Goal: Task Accomplishment & Management: Complete application form

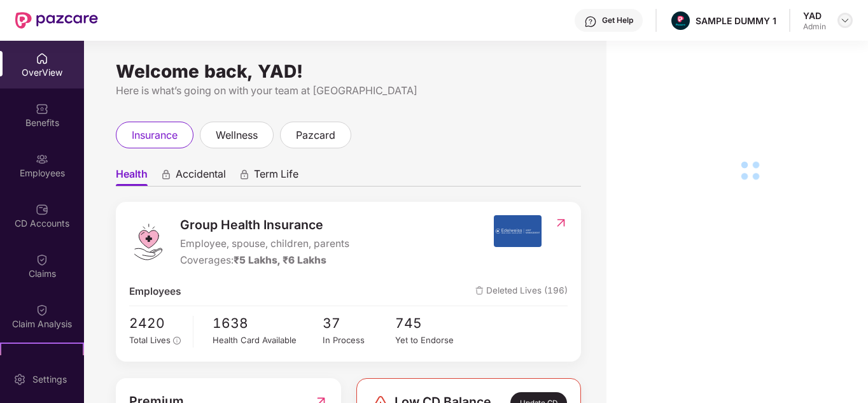
click at [842, 24] on img at bounding box center [845, 20] width 10 height 10
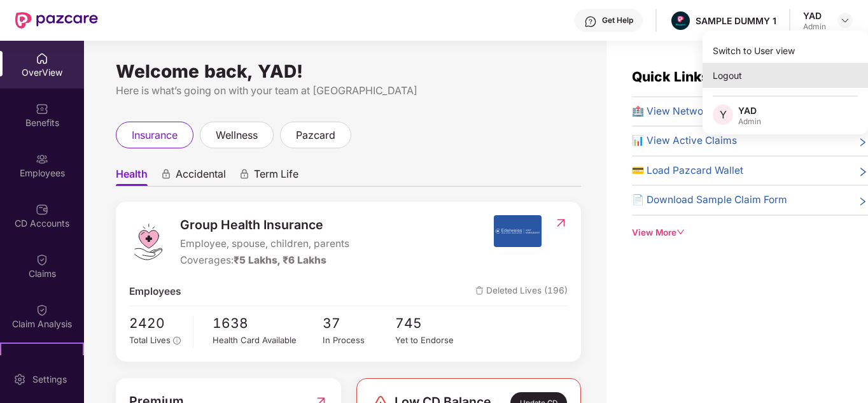
click at [798, 69] on div "Logout" at bounding box center [786, 75] width 166 height 25
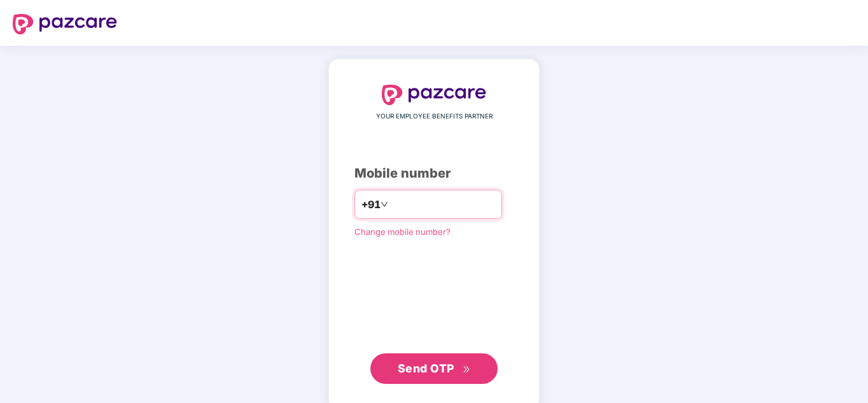
click at [432, 211] on input "number" at bounding box center [443, 204] width 104 height 20
type input "**********"
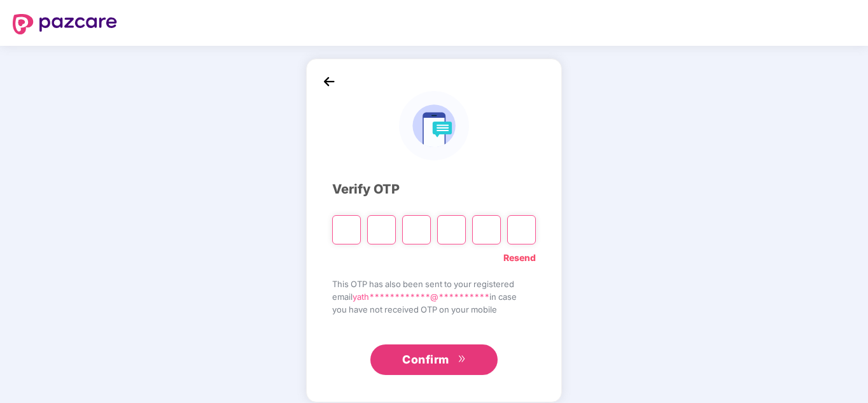
type input "*"
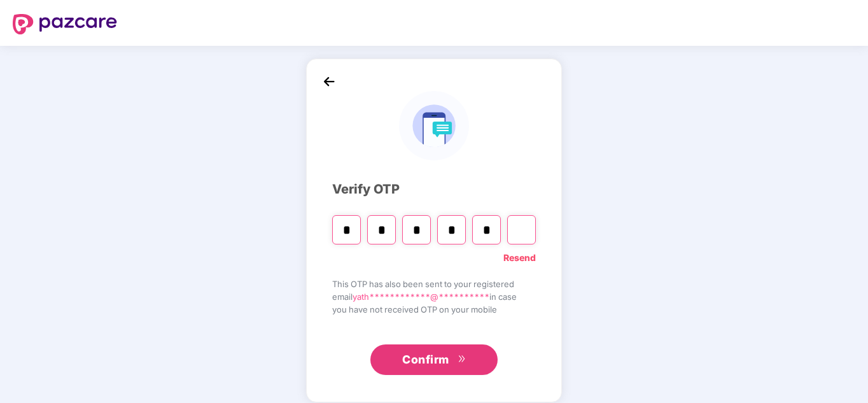
type input "*"
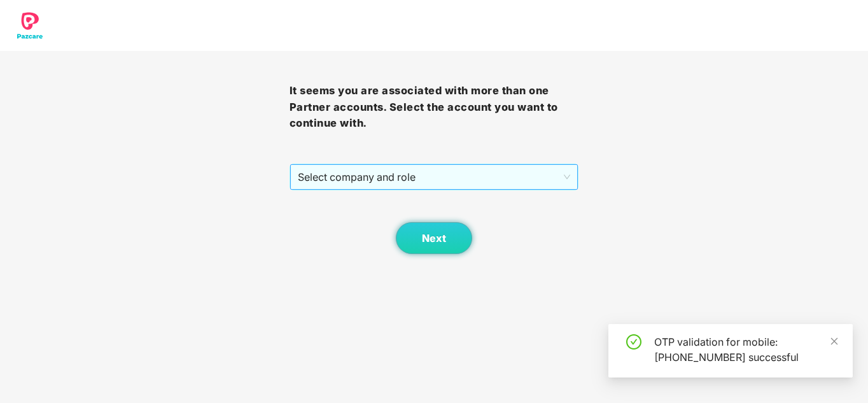
click at [352, 164] on div "Select company and role" at bounding box center [434, 176] width 288 height 25
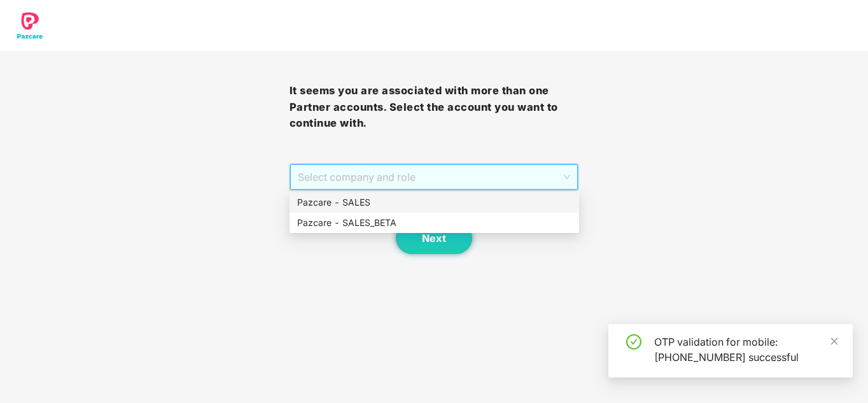
click at [346, 202] on div "Pazcare - SALES" at bounding box center [434, 202] width 274 height 14
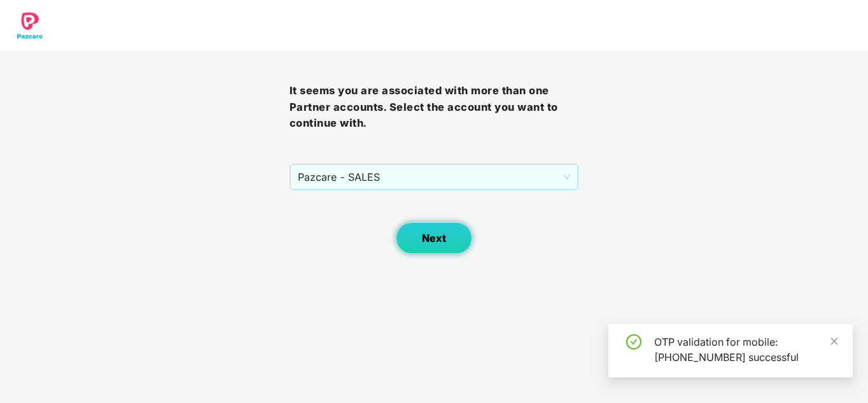
click at [432, 237] on span "Next" at bounding box center [434, 238] width 24 height 12
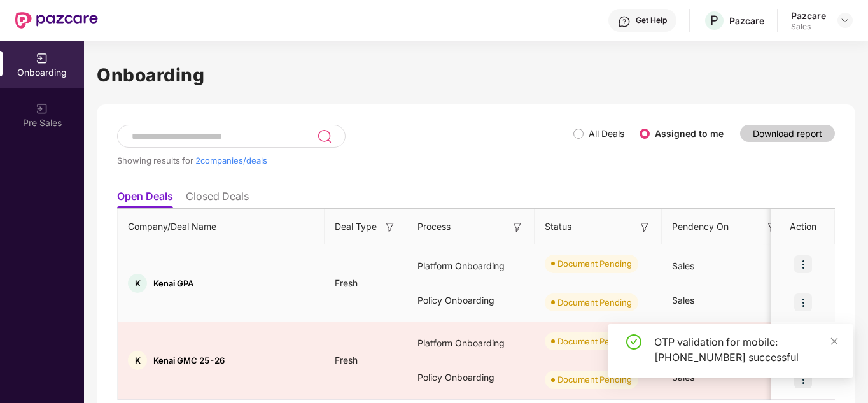
scroll to position [44, 0]
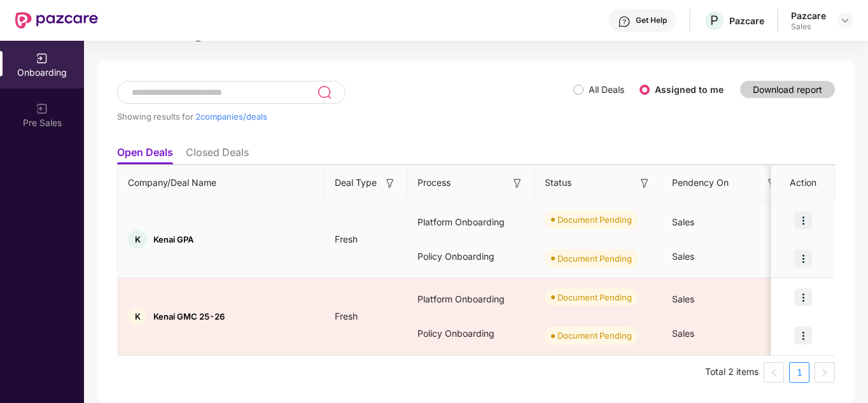
click at [801, 261] on img at bounding box center [803, 259] width 18 height 18
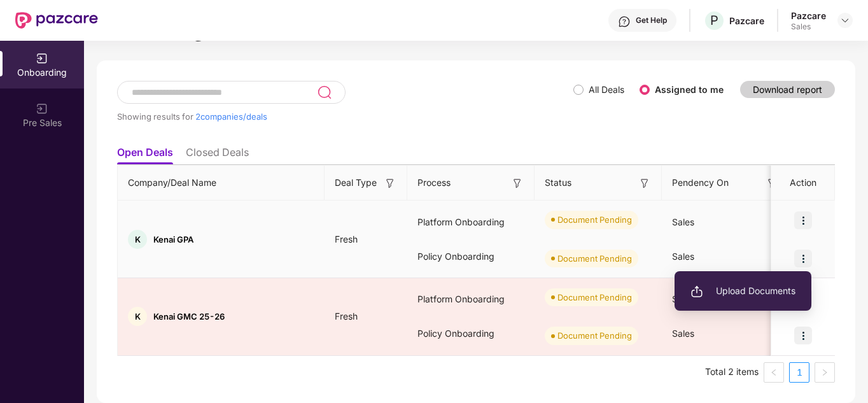
click at [781, 288] on span "Upload Documents" at bounding box center [743, 291] width 105 height 14
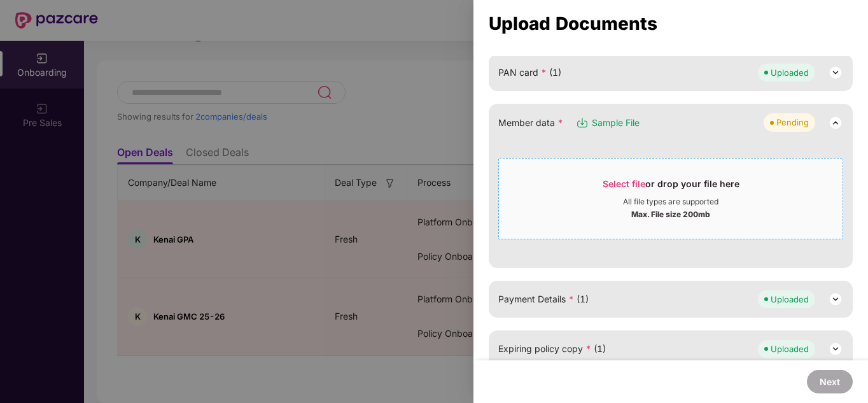
scroll to position [140, 0]
click at [624, 211] on div "Max. File size 200mb" at bounding box center [671, 212] width 344 height 13
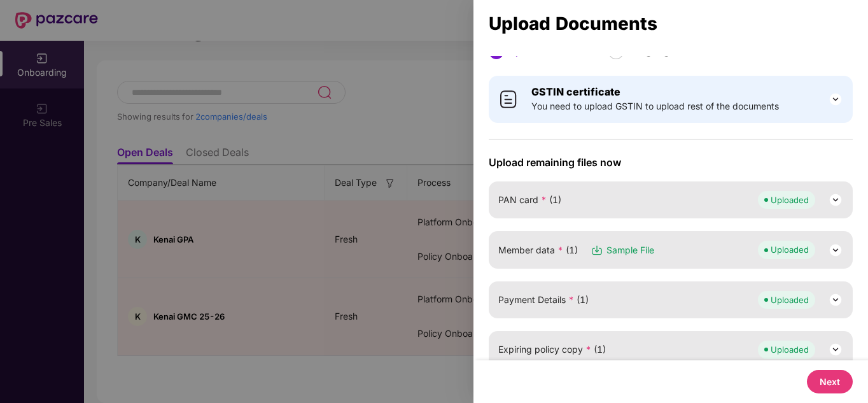
scroll to position [204, 0]
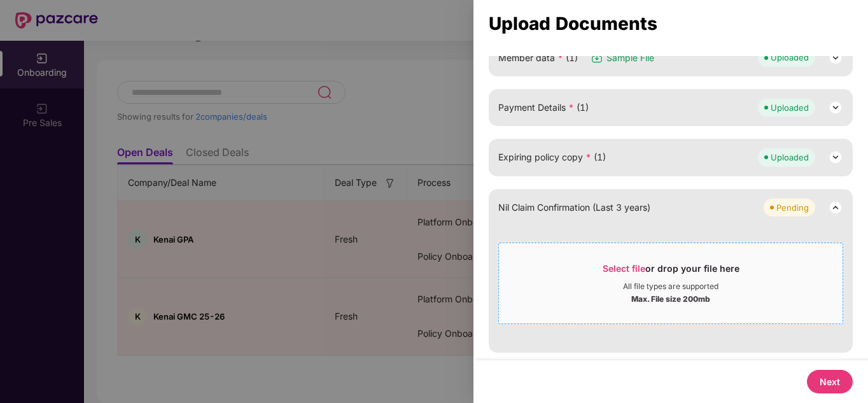
click at [672, 276] on div "Select file or drop your file here" at bounding box center [671, 271] width 137 height 19
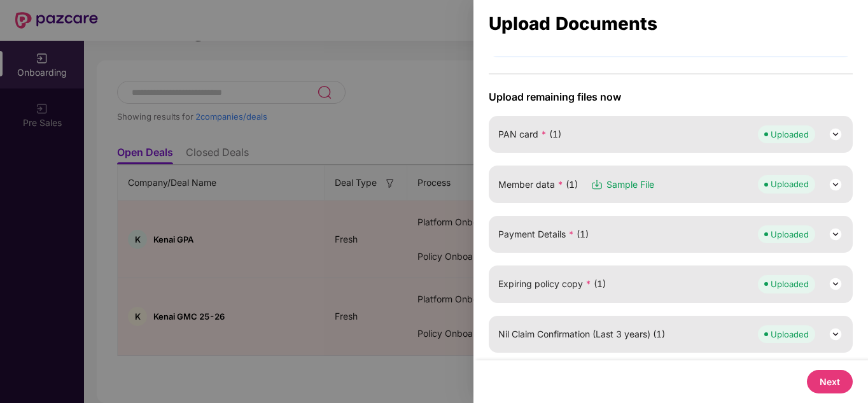
scroll to position [78, 0]
click at [824, 381] on button "Next" at bounding box center [830, 382] width 46 height 24
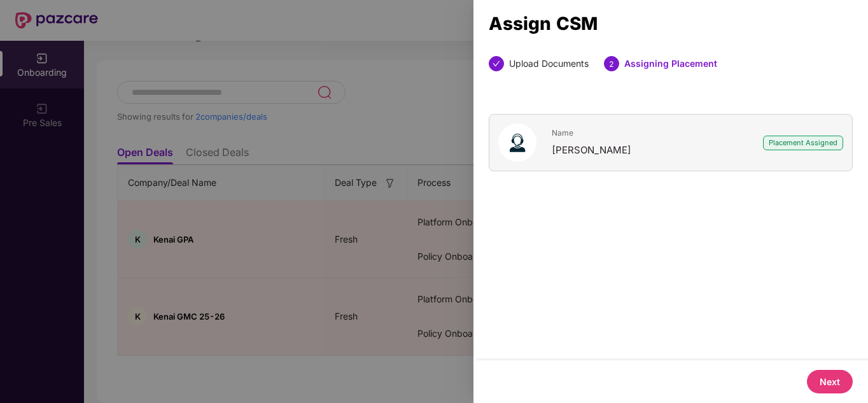
scroll to position [0, 0]
click at [825, 381] on button "Next" at bounding box center [830, 382] width 46 height 24
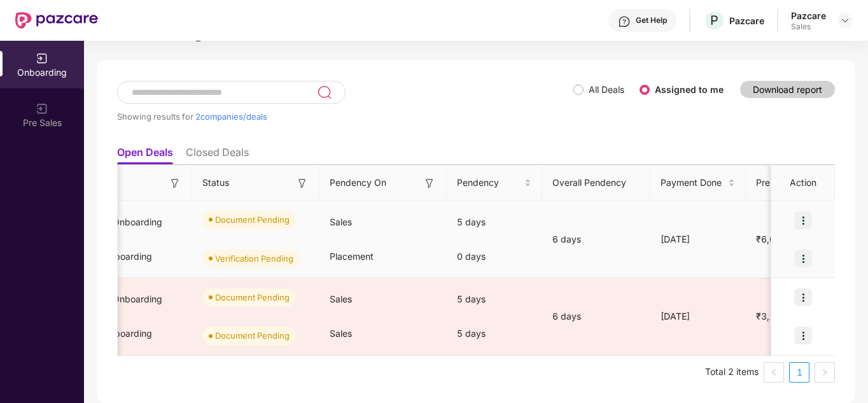
scroll to position [0, 365]
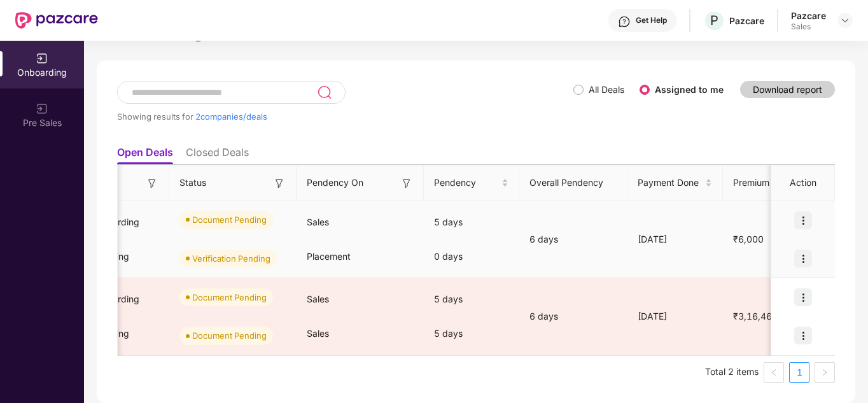
click at [803, 220] on img at bounding box center [803, 220] width 18 height 18
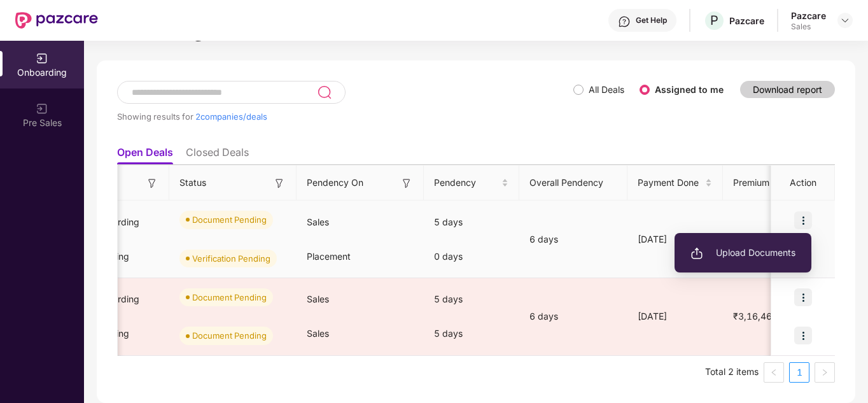
click at [771, 252] on span "Upload Documents" at bounding box center [743, 253] width 105 height 14
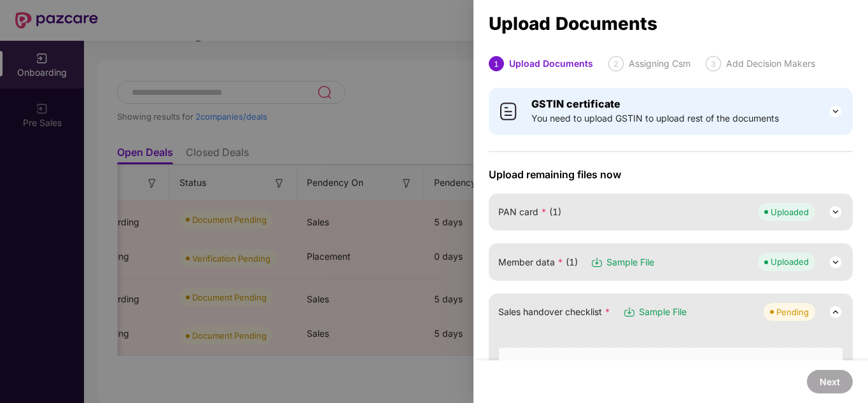
click at [390, 148] on div at bounding box center [434, 201] width 868 height 403
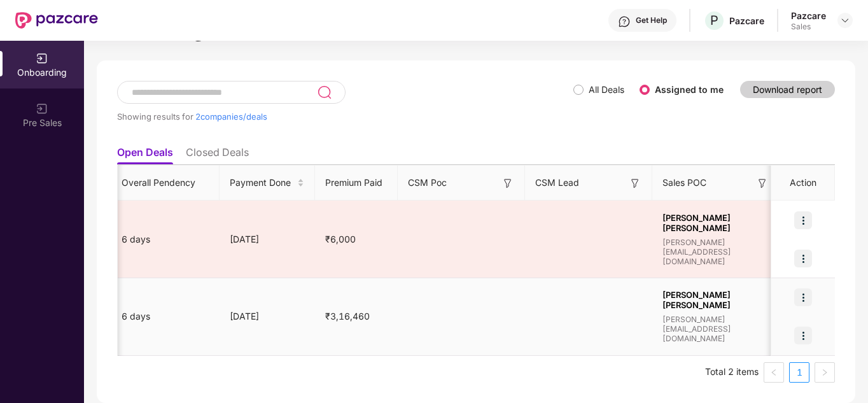
scroll to position [0, 955]
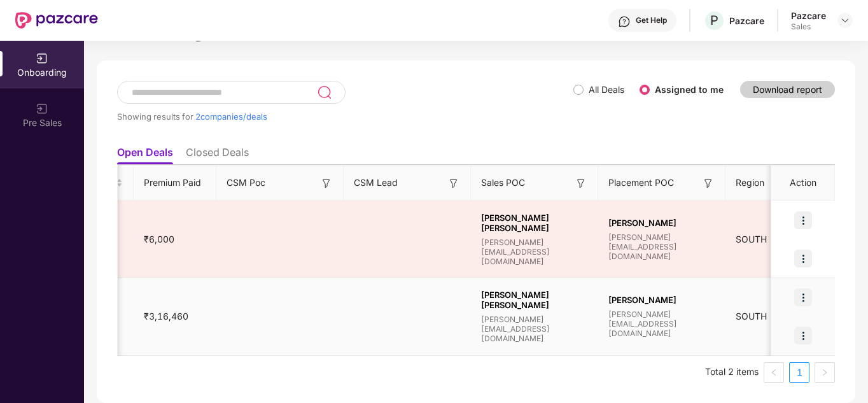
click at [805, 335] on img at bounding box center [803, 336] width 18 height 18
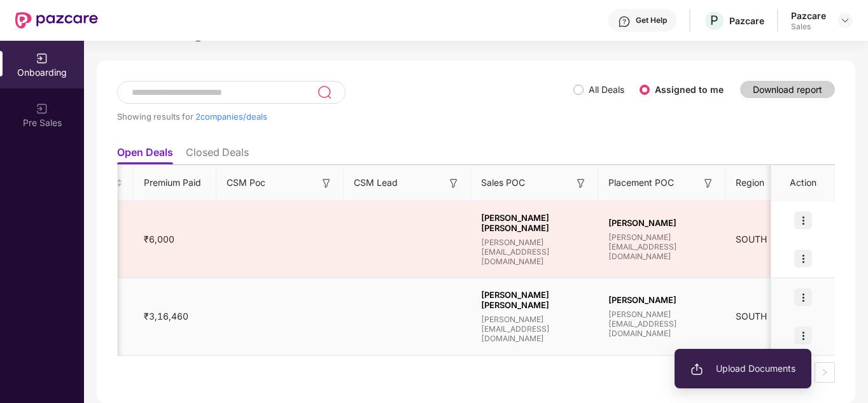
click at [747, 361] on li "Upload Documents" at bounding box center [743, 368] width 137 height 27
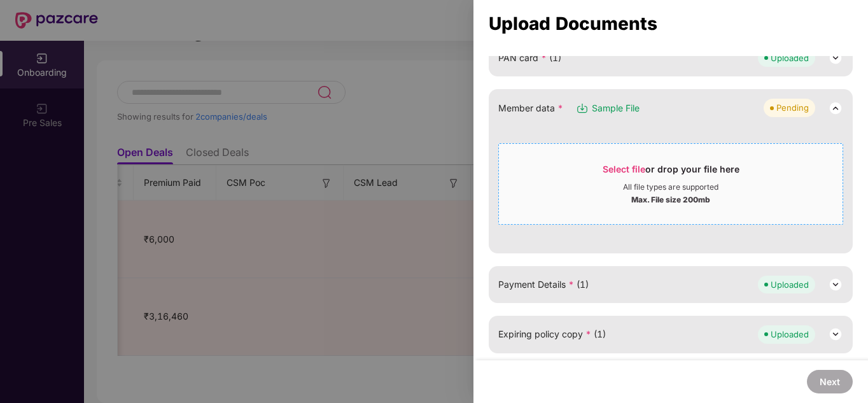
scroll to position [155, 0]
click at [595, 160] on span "Select file or drop your file here All file types are supported Max. File size …" at bounding box center [671, 183] width 344 height 61
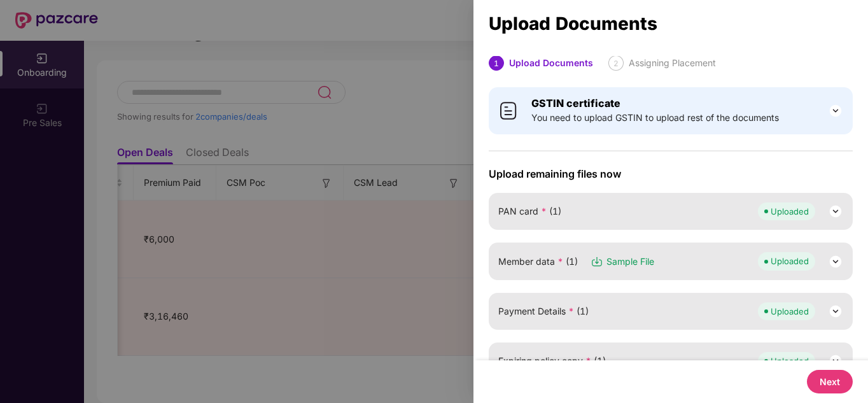
scroll to position [28, 0]
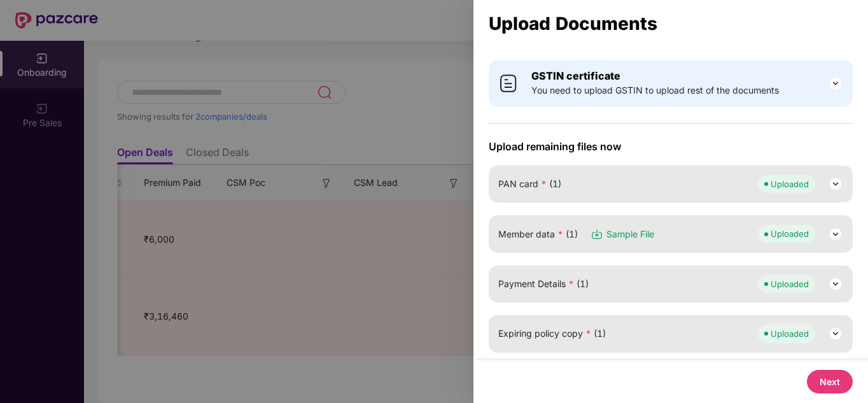
click at [824, 381] on button "Next" at bounding box center [830, 382] width 46 height 24
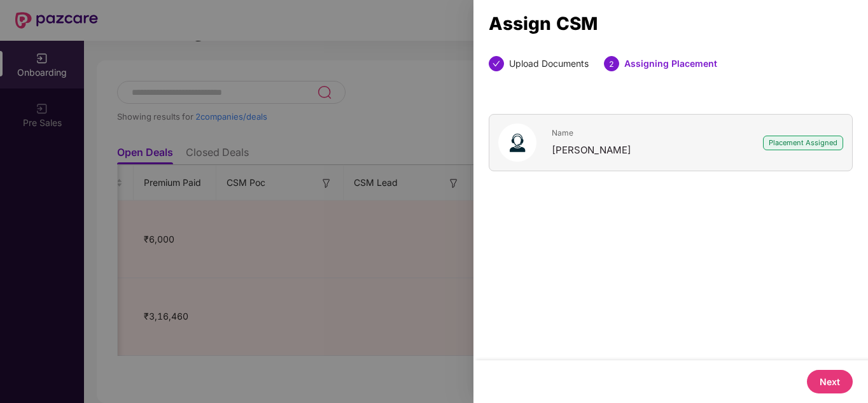
scroll to position [0, 0]
click at [830, 371] on button "Next" at bounding box center [830, 382] width 46 height 24
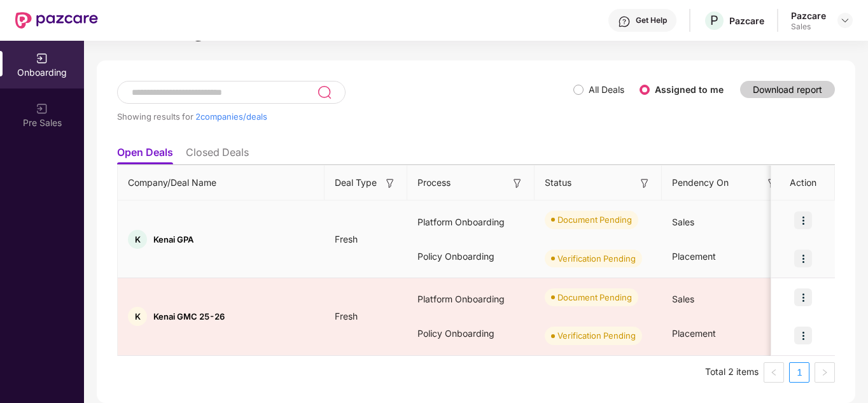
click at [803, 222] on img at bounding box center [803, 220] width 18 height 18
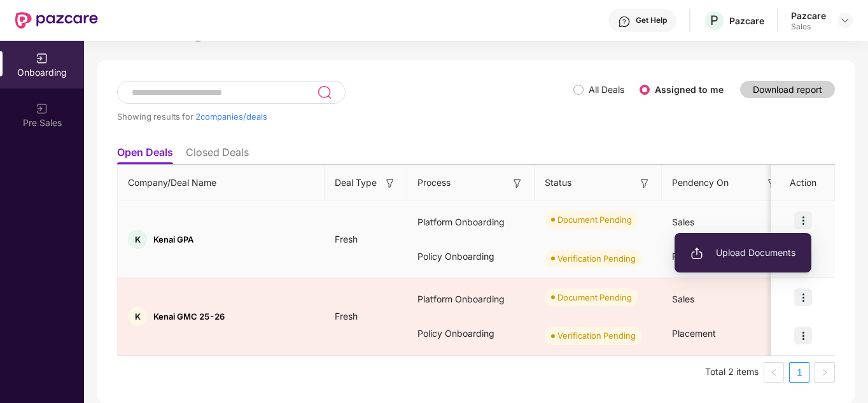
click at [772, 256] on span "Upload Documents" at bounding box center [743, 253] width 105 height 14
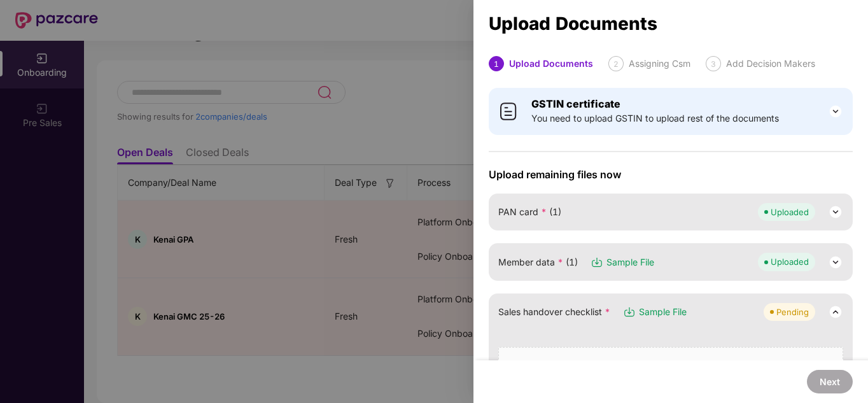
click at [377, 118] on div at bounding box center [434, 201] width 868 height 403
